Goal: Task Accomplishment & Management: Manage account settings

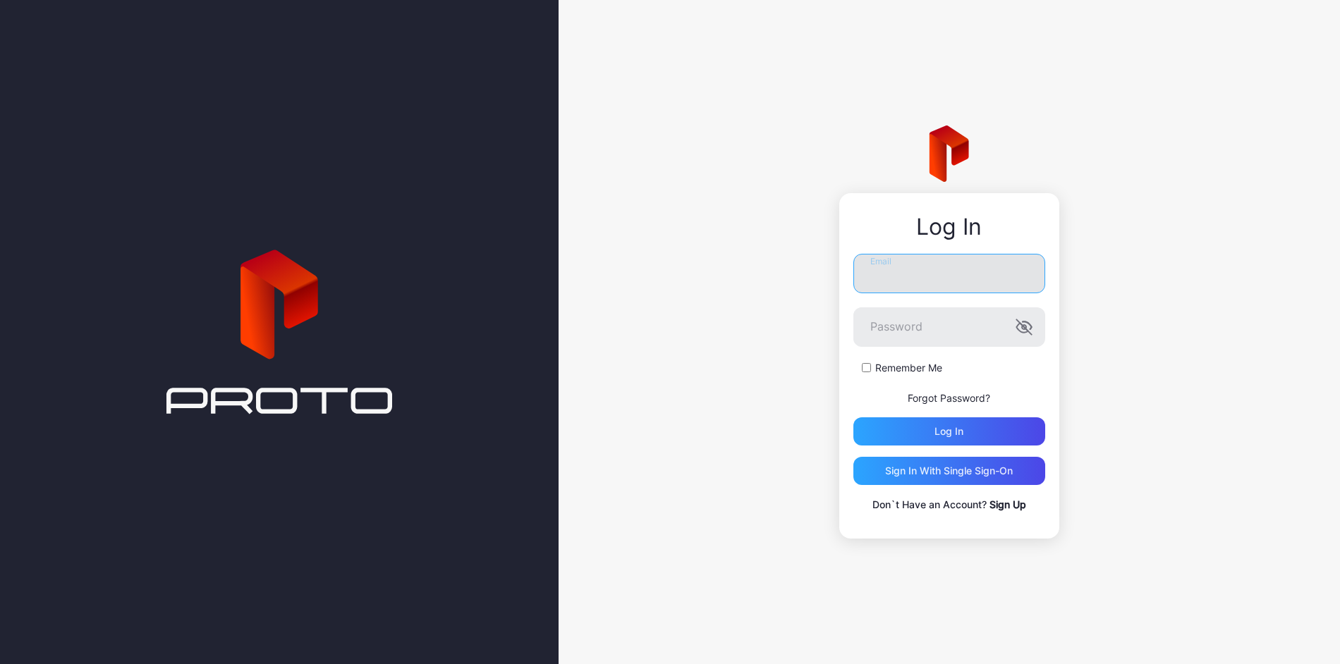
click at [907, 269] on input "Email" at bounding box center [949, 273] width 192 height 39
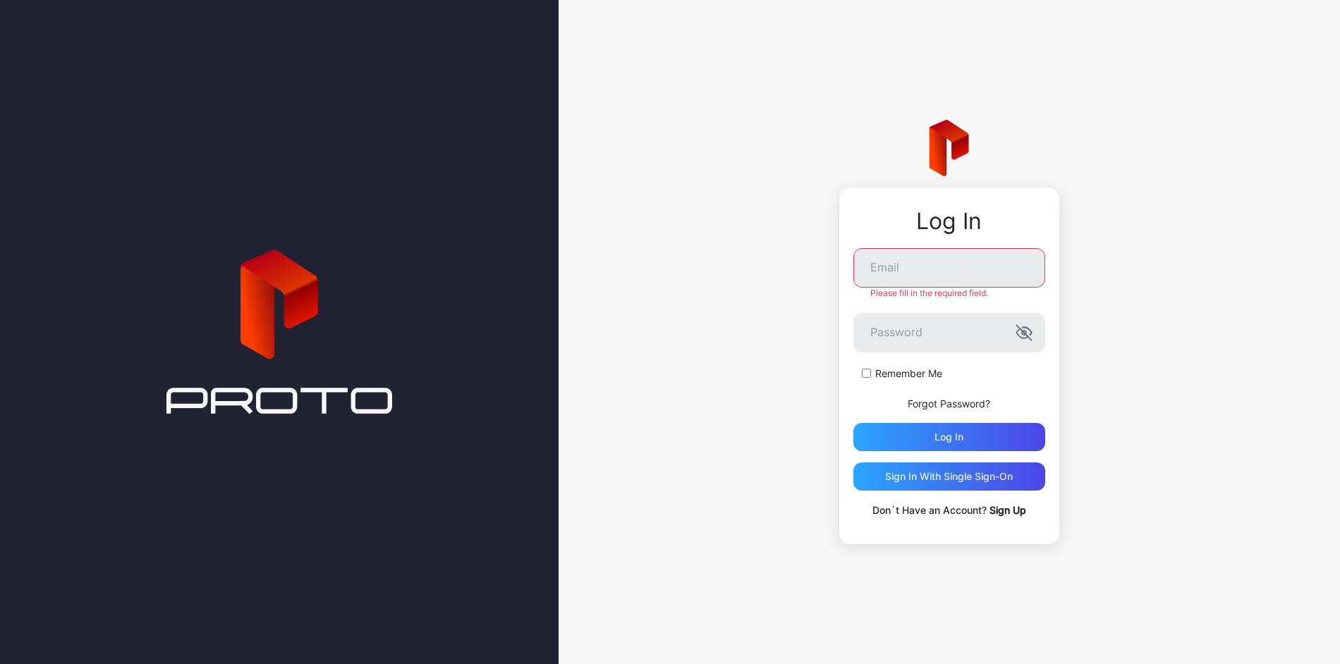
click at [452, 37] on div at bounding box center [279, 332] width 558 height 664
click at [911, 274] on input "Email" at bounding box center [949, 267] width 192 height 39
type input "**********"
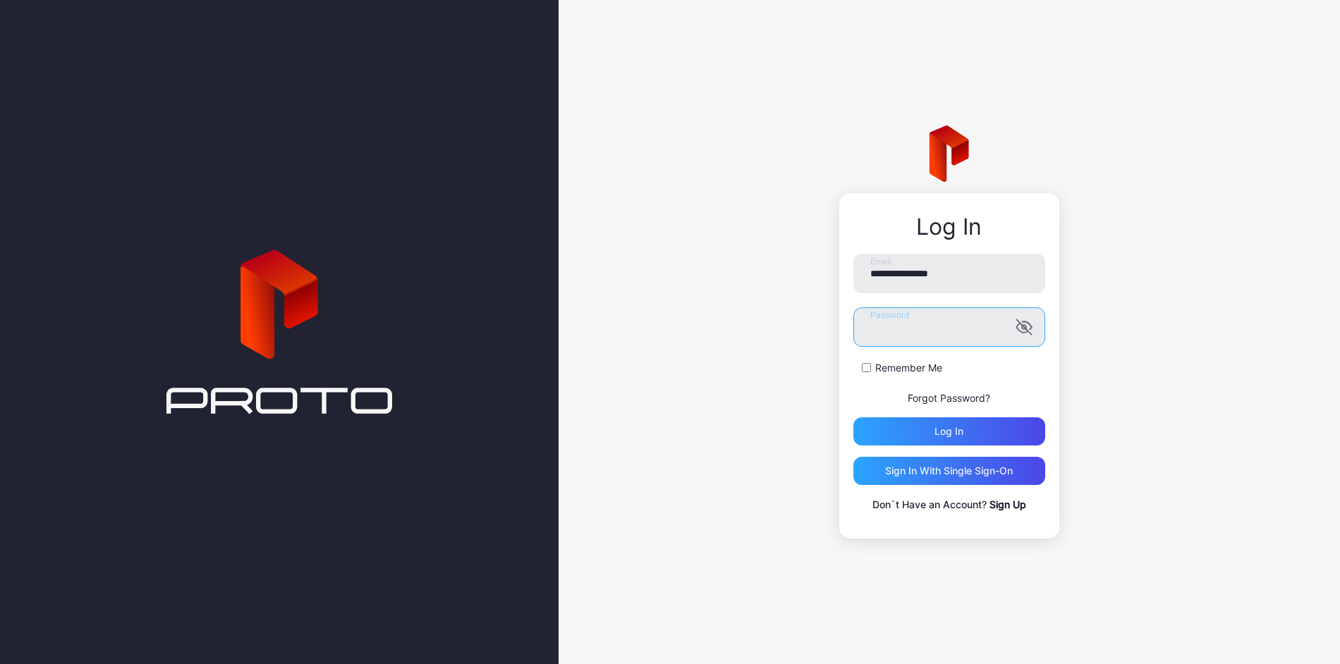
click at [853, 417] on button "Log in" at bounding box center [949, 431] width 192 height 28
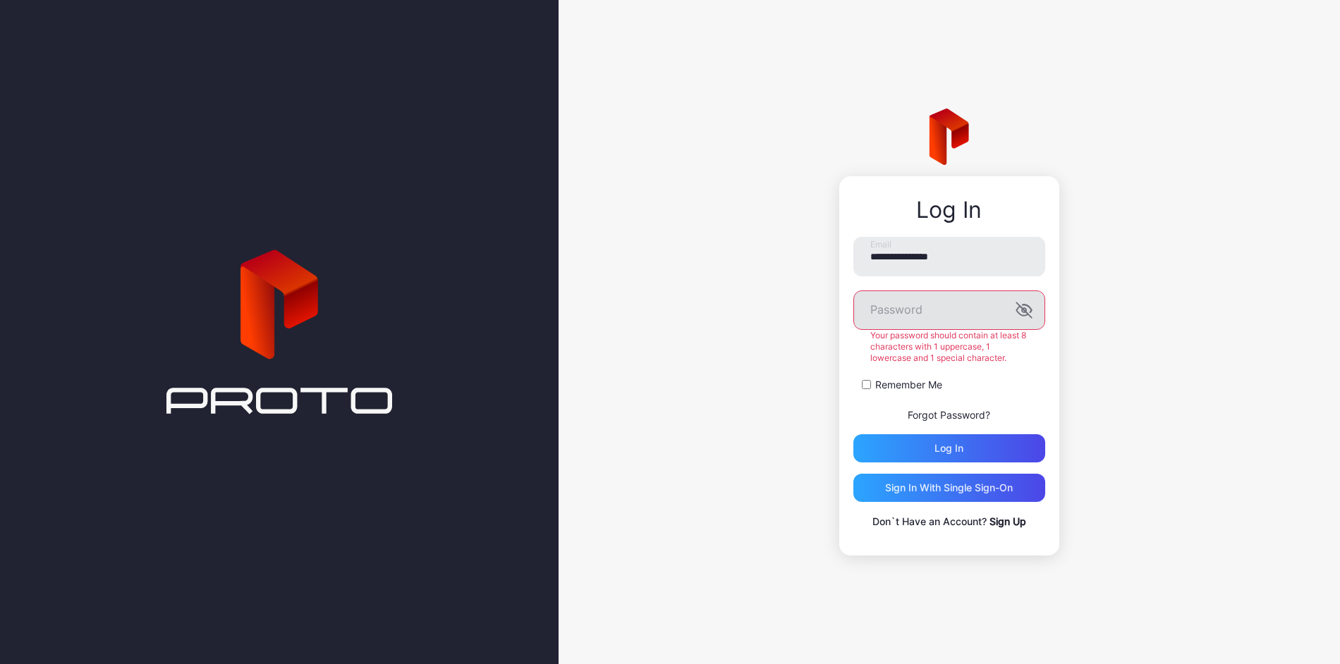
click at [1020, 312] on icon "button" at bounding box center [1023, 310] width 17 height 17
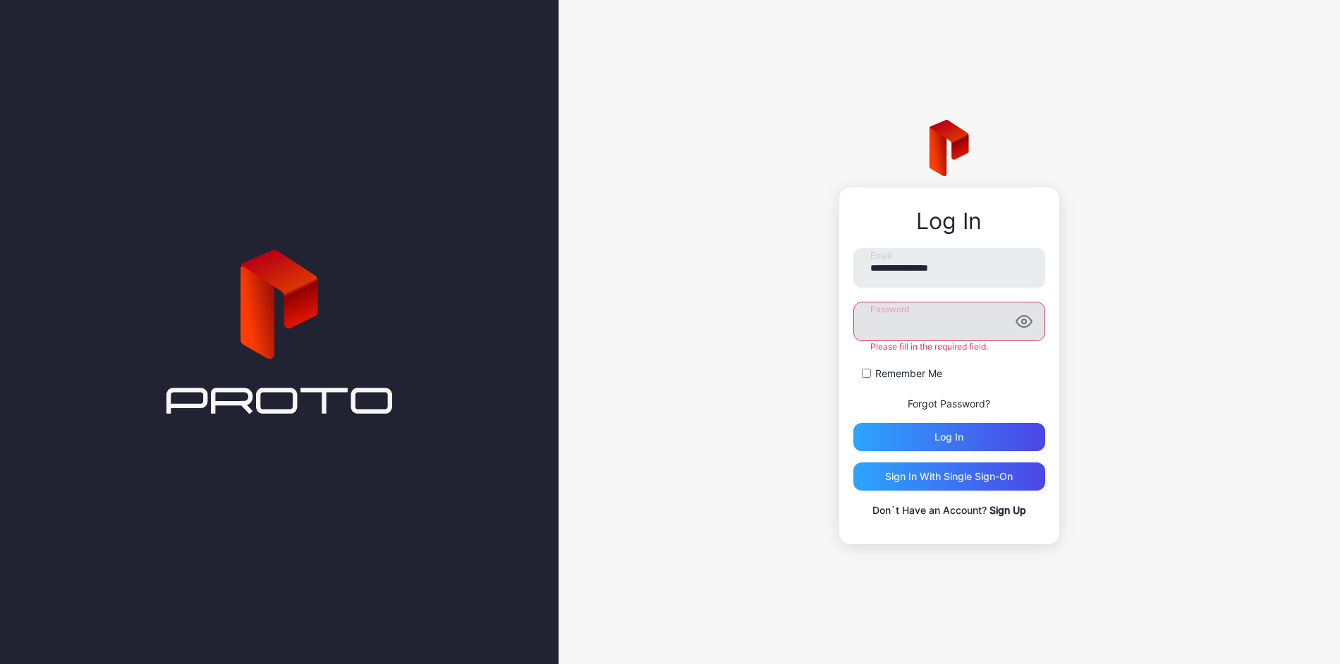
click at [853, 423] on button "Log in" at bounding box center [949, 437] width 192 height 28
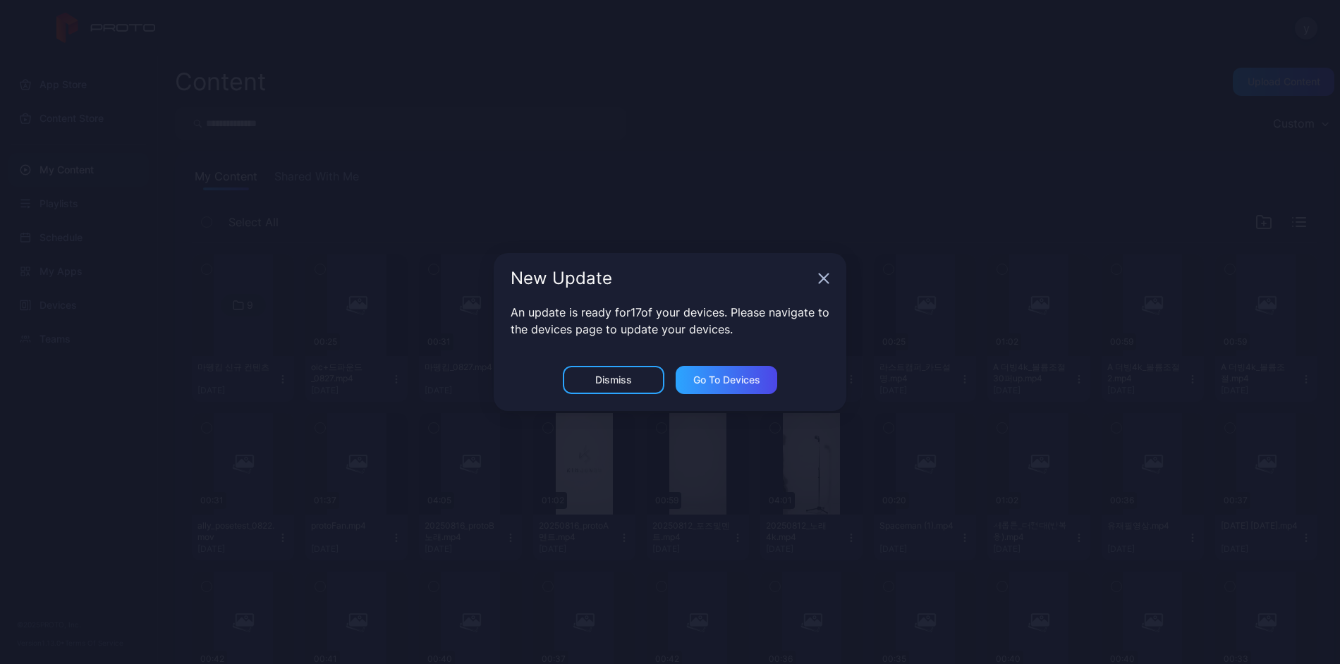
click at [816, 286] on div "New Update" at bounding box center [670, 278] width 353 height 51
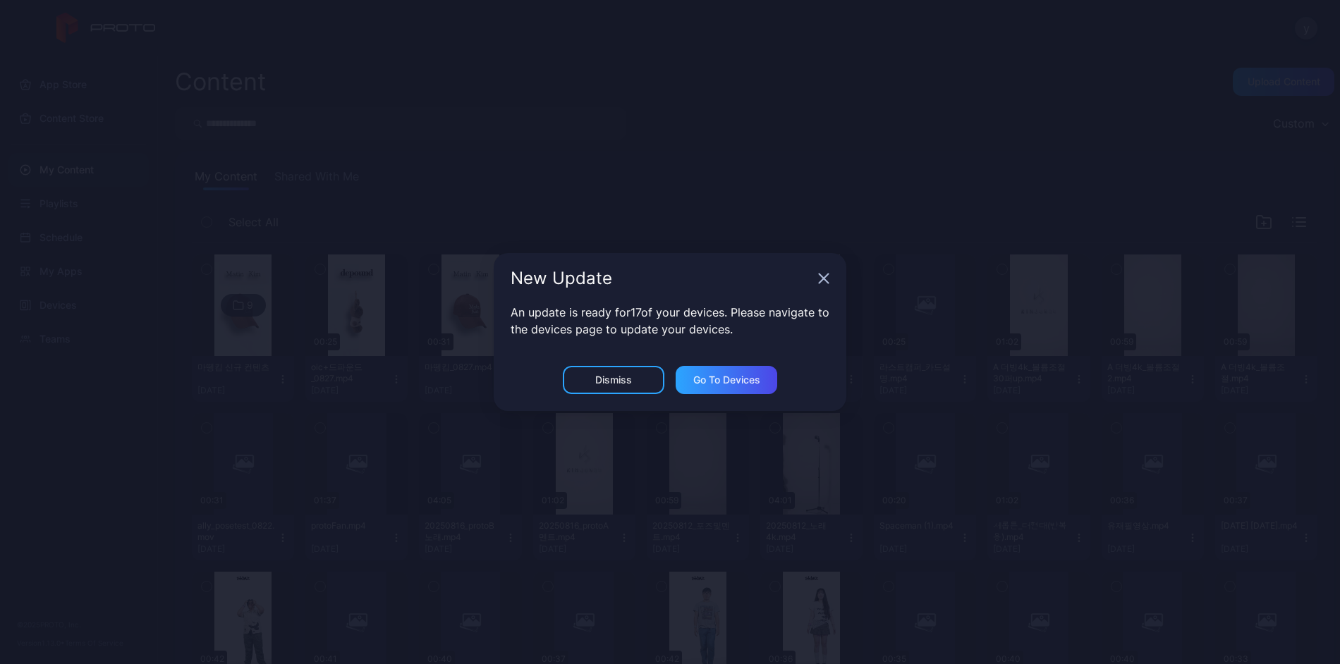
click at [822, 283] on icon "button" at bounding box center [823, 278] width 11 height 11
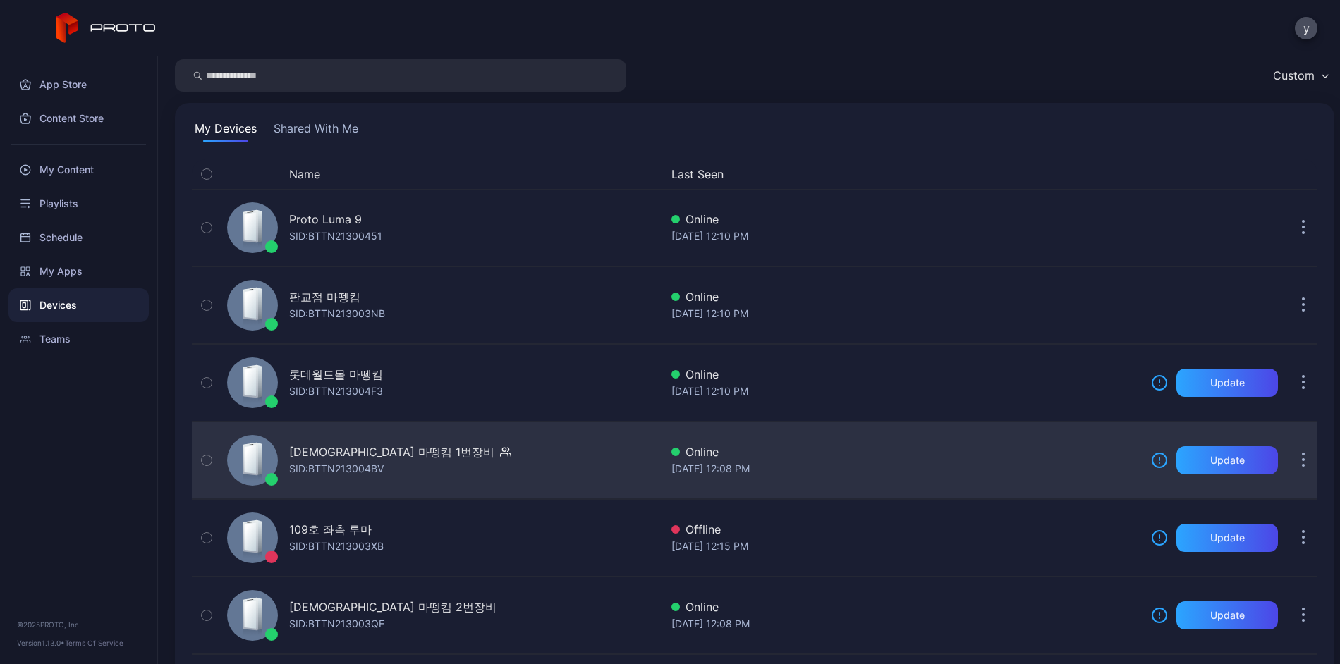
scroll to position [71, 0]
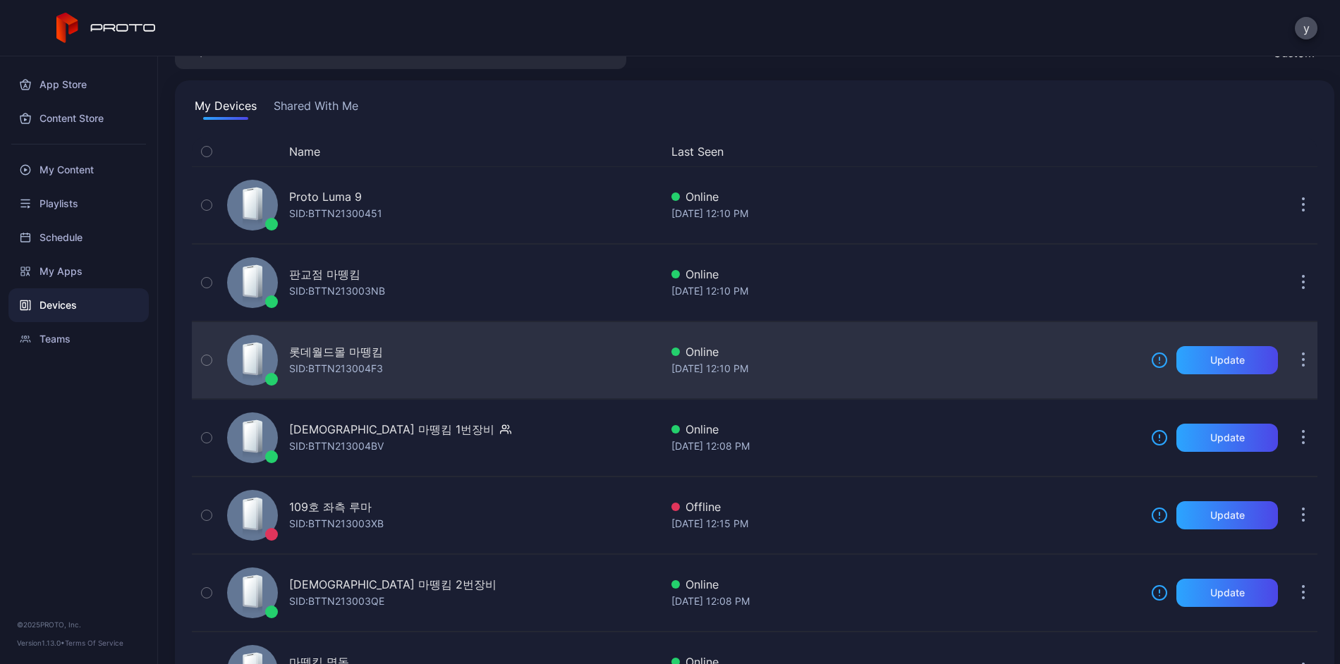
click at [345, 350] on div "롯데월드몰 마뗑킴" at bounding box center [336, 351] width 94 height 17
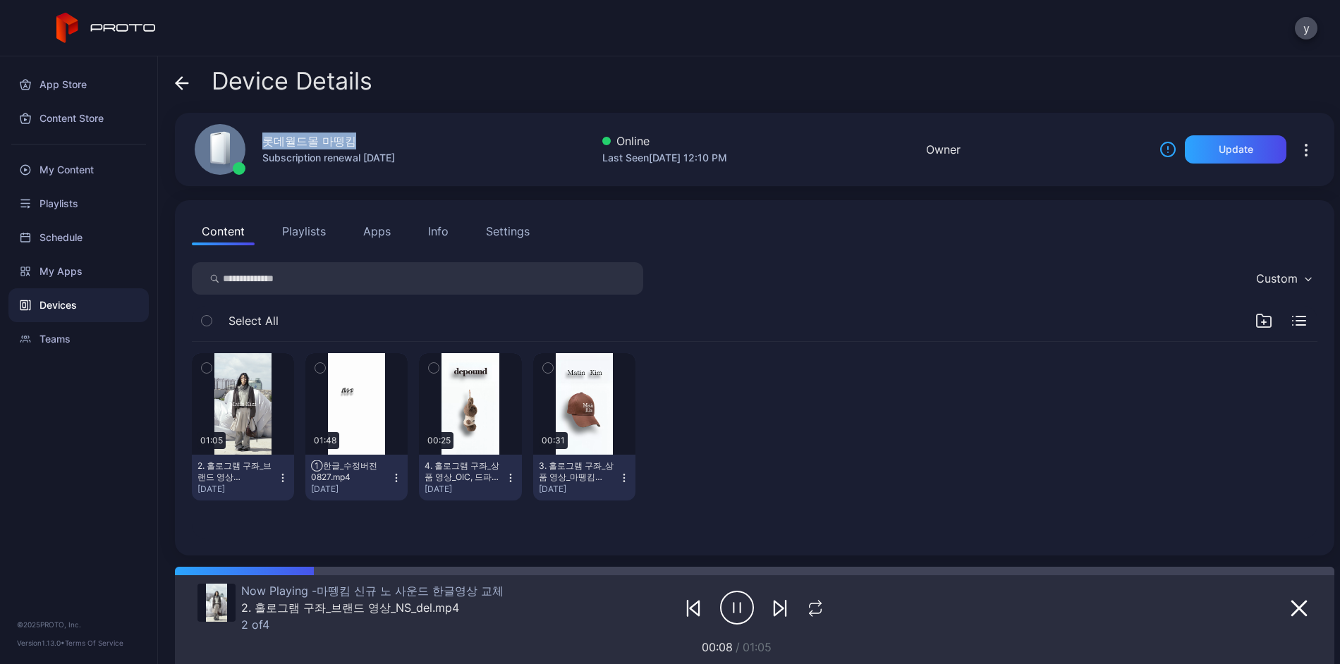
drag, startPoint x: 361, startPoint y: 136, endPoint x: 255, endPoint y: 141, distance: 106.6
click at [255, 141] on div "롯데월드몰 마뗑킴 Subscription renewal [DATE]" at bounding box center [291, 149] width 226 height 76
copy div "롯데월드몰 마뗑킴"
